Goal: Navigation & Orientation: Find specific page/section

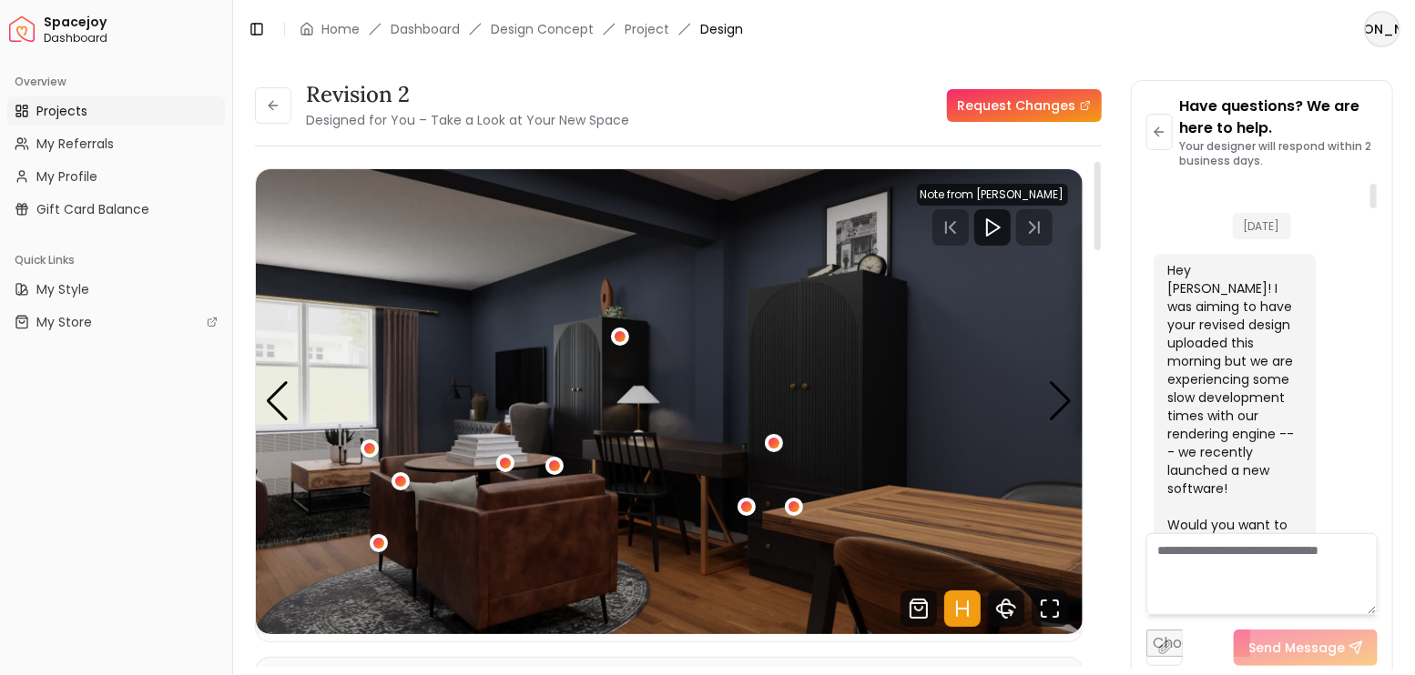
click at [102, 110] on link "Projects" at bounding box center [116, 110] width 218 height 29
click at [273, 100] on icon at bounding box center [273, 105] width 15 height 15
click at [260, 32] on icon at bounding box center [256, 29] width 15 height 15
